Goal: Transaction & Acquisition: Purchase product/service

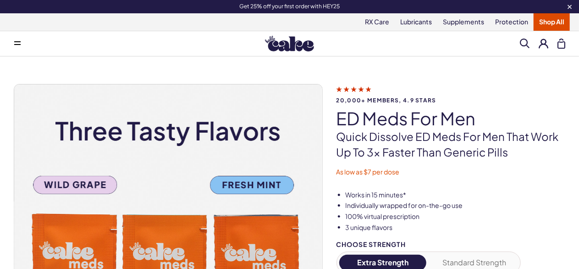
click at [15, 49] on button at bounding box center [17, 43] width 18 height 18
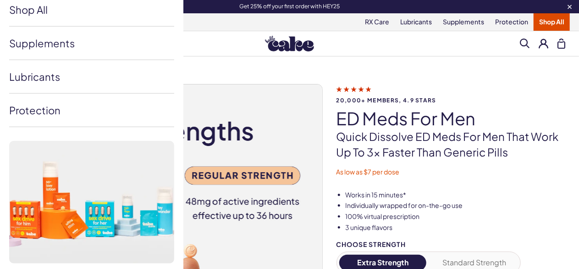
scroll to position [296, 0]
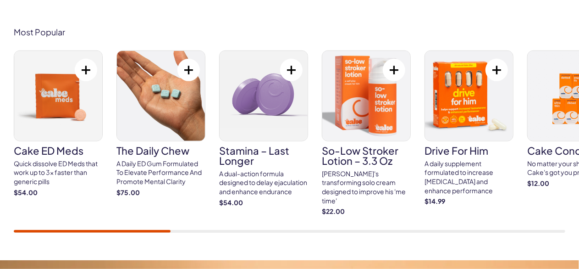
scroll to position [367, 0]
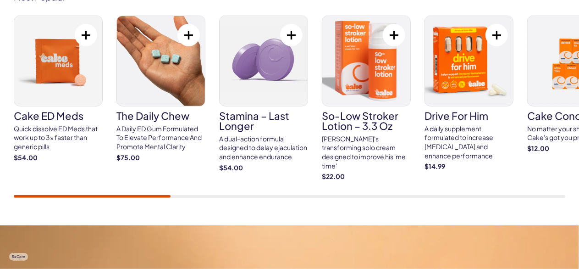
drag, startPoint x: 140, startPoint y: 194, endPoint x: 252, endPoint y: 193, distance: 111.8
click at [252, 193] on div "Cake ED Meds Quick dissolve ED Meds that work up to 3x faster than generic pill…" at bounding box center [289, 107] width 551 height 182
click at [250, 192] on div "Cake ED Meds Quick dissolve ED Meds that work up to 3x faster than generic pill…" at bounding box center [289, 107] width 551 height 182
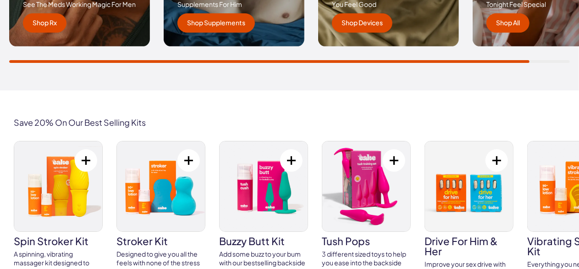
scroll to position [1619, 0]
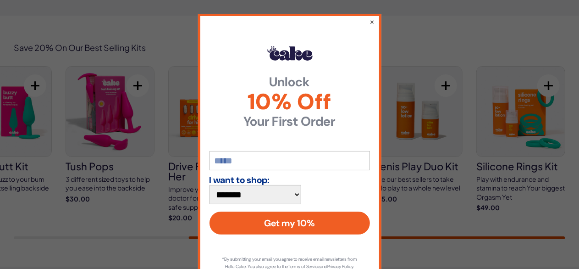
click at [470, 220] on div "**********" at bounding box center [289, 134] width 579 height 269
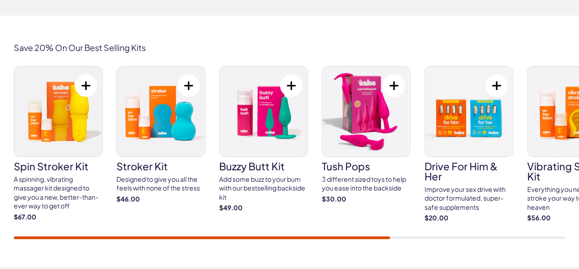
click at [475, 234] on div "spin stroker kit A spinning, vibrating massager kit designed to give you a new,…" at bounding box center [289, 152] width 551 height 173
click at [476, 235] on div "spin stroker kit A spinning, vibrating massager kit designed to give you a new,…" at bounding box center [289, 152] width 551 height 173
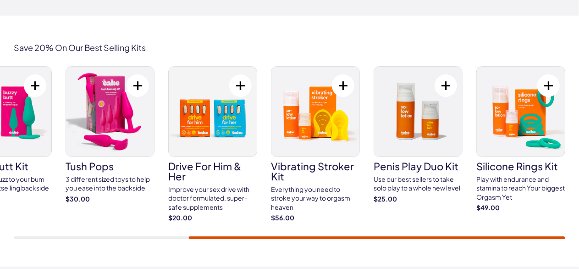
click at [476, 236] on div at bounding box center [289, 237] width 551 height 3
click at [514, 143] on img at bounding box center [521, 111] width 88 height 90
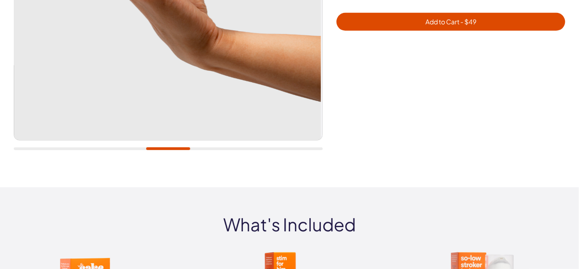
scroll to position [183, 0]
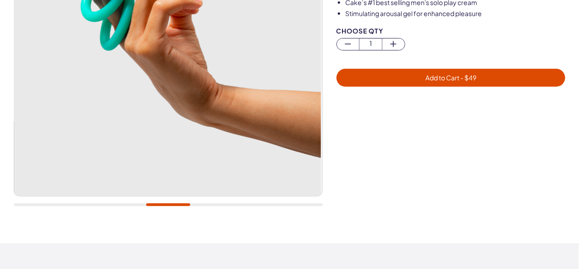
click at [111, 205] on div at bounding box center [168, 51] width 309 height 328
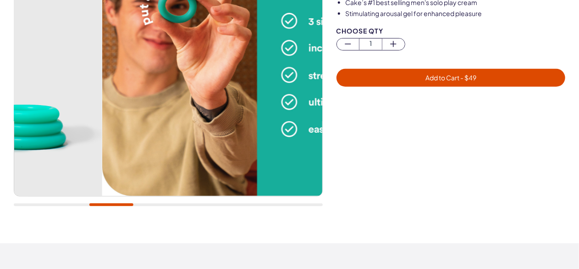
click at [111, 203] on div at bounding box center [168, 204] width 309 height 3
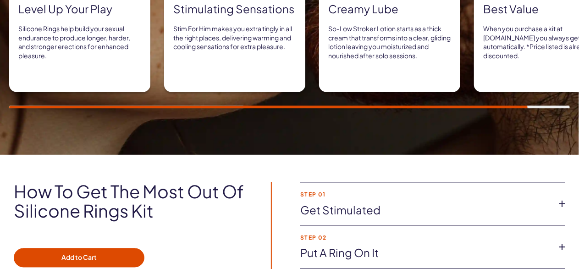
scroll to position [917, 0]
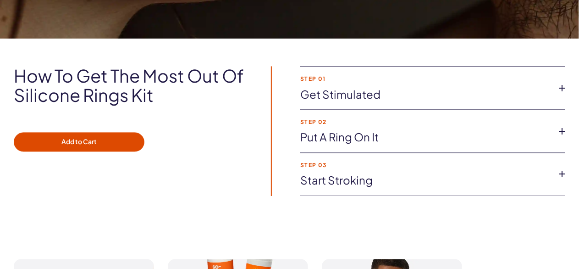
click at [373, 146] on li "Step 02 Put a ring on it With 3 different sizes available, you can choose which…" at bounding box center [432, 131] width 265 height 43
click at [372, 137] on link "Put a ring on it" at bounding box center [425, 137] width 250 height 16
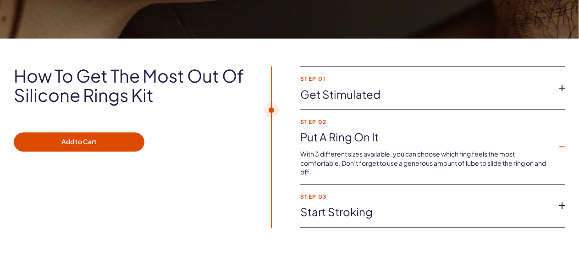
click at [374, 99] on link "Get Stimulated" at bounding box center [425, 95] width 250 height 16
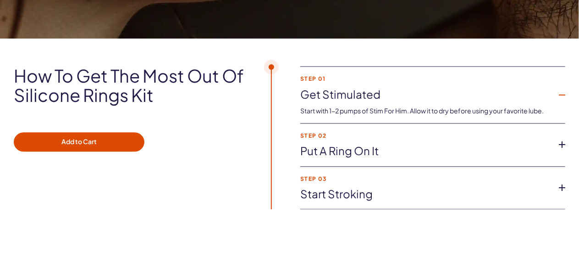
click at [367, 149] on link "Put a ring on it" at bounding box center [425, 151] width 250 height 16
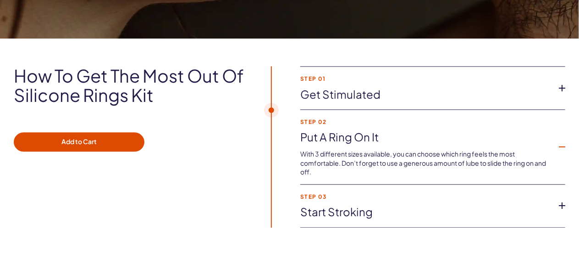
click at [358, 93] on link "Get Stimulated" at bounding box center [425, 95] width 250 height 16
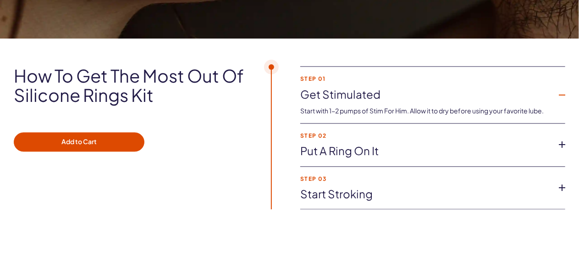
click at [361, 148] on link "Put a ring on it" at bounding box center [425, 151] width 250 height 16
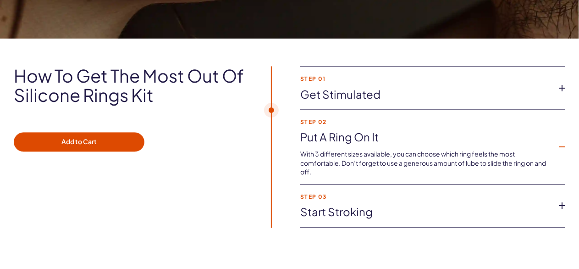
click at [327, 206] on link "Start stroking" at bounding box center [425, 212] width 250 height 16
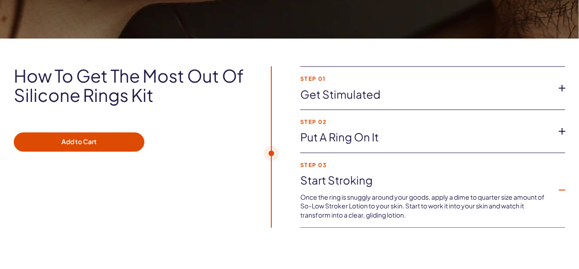
click at [327, 134] on link "Put a ring on it" at bounding box center [425, 137] width 250 height 16
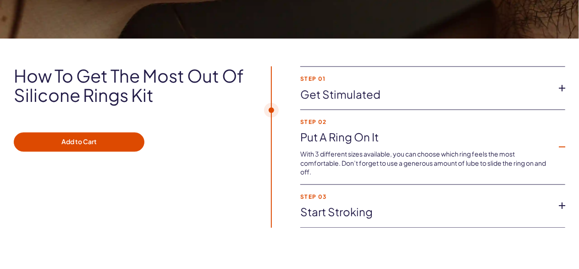
click at [330, 212] on link "Start stroking" at bounding box center [425, 212] width 250 height 16
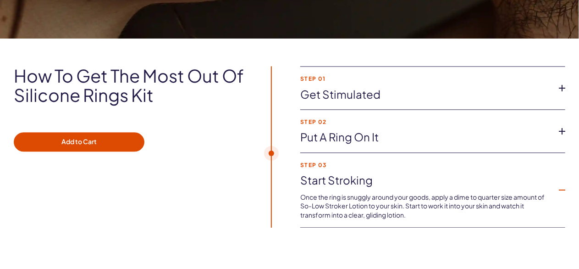
click at [348, 136] on link "Put a ring on it" at bounding box center [425, 137] width 250 height 16
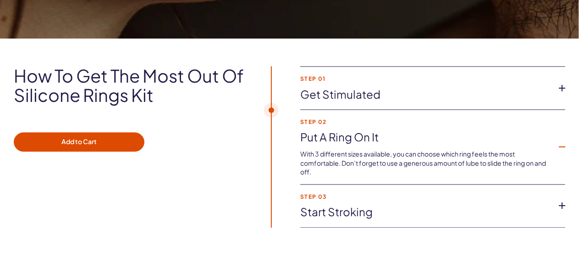
click at [338, 193] on strong "Step 03" at bounding box center [425, 196] width 250 height 6
click at [343, 223] on li "Step 03 Start stroking Once the ring is snuggly around your goods, apply a dime…" at bounding box center [432, 205] width 265 height 43
click at [339, 205] on link "Start stroking" at bounding box center [425, 212] width 250 height 16
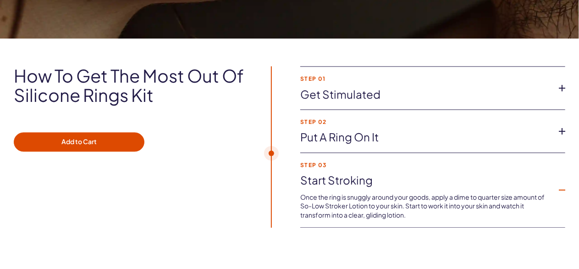
click at [347, 137] on link "Put a ring on it" at bounding box center [425, 137] width 250 height 16
